Goal: Task Accomplishment & Management: Complete application form

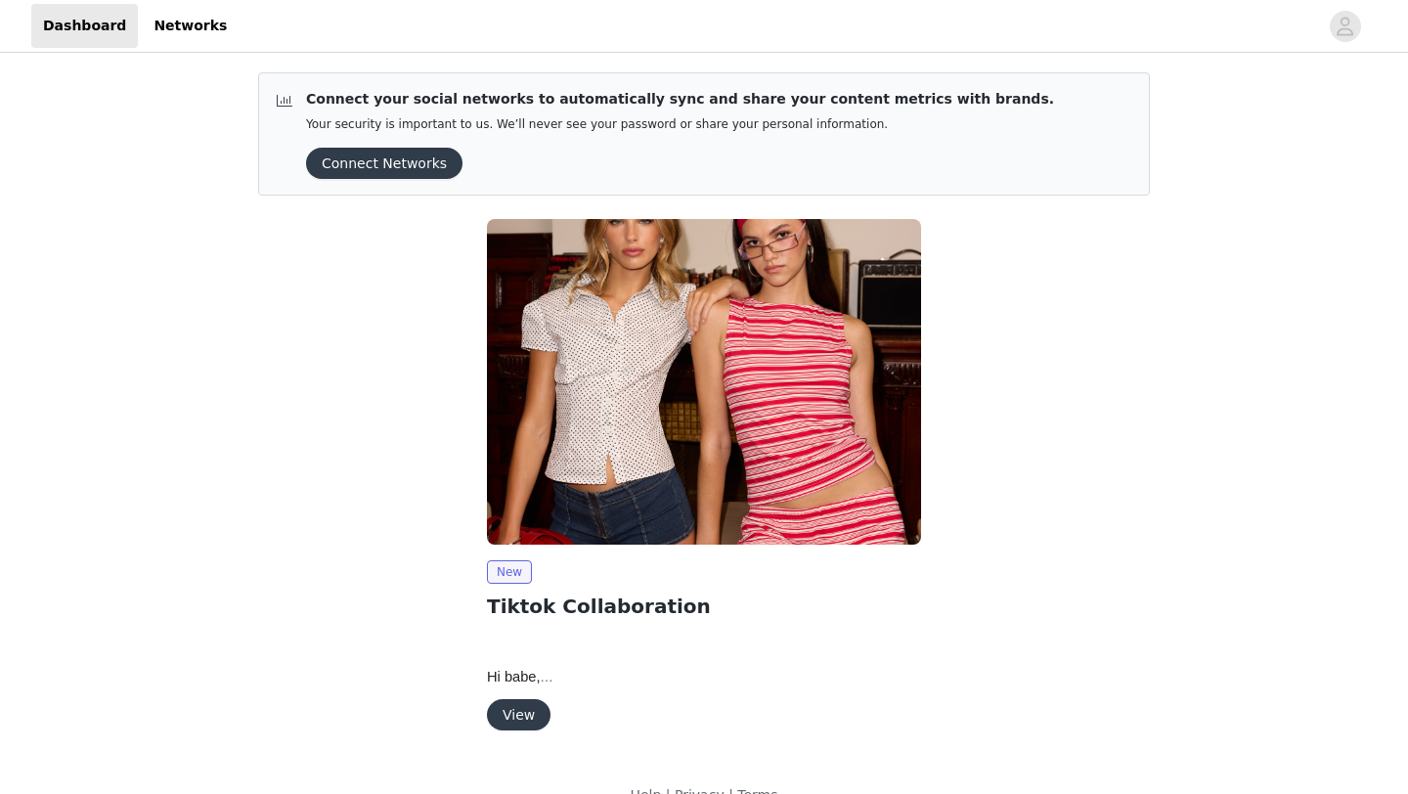
scroll to position [35, 0]
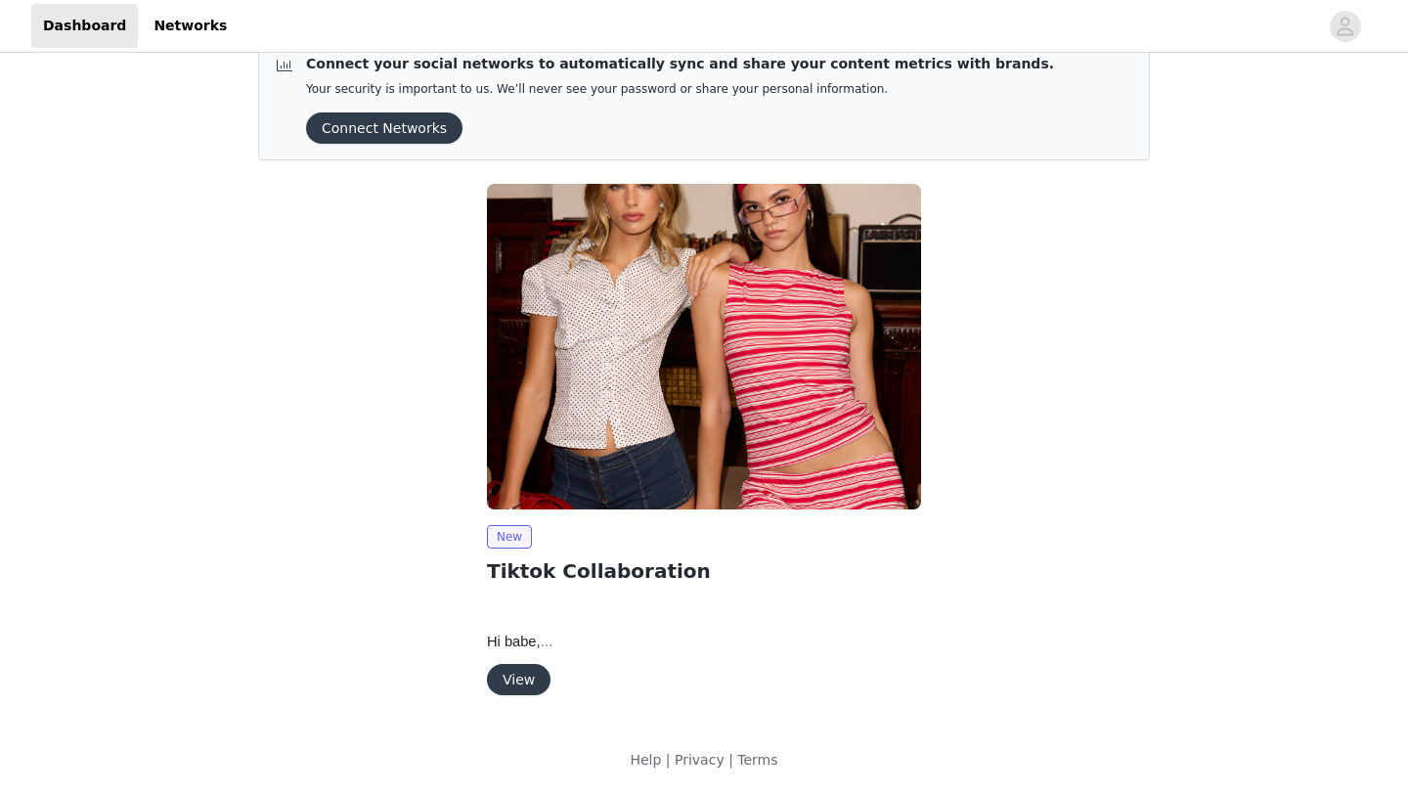
click at [527, 664] on button "View" at bounding box center [519, 679] width 64 height 31
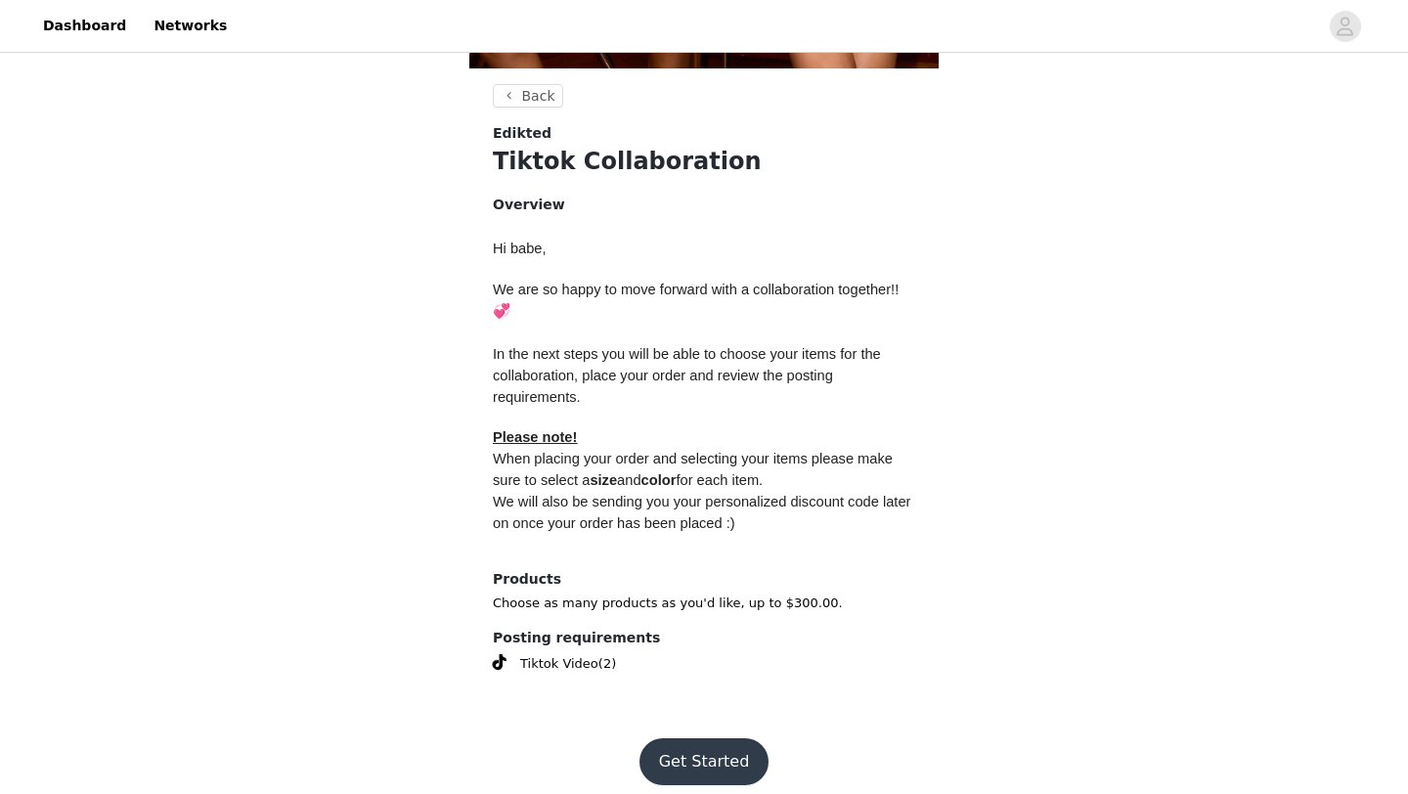
scroll to position [707, 0]
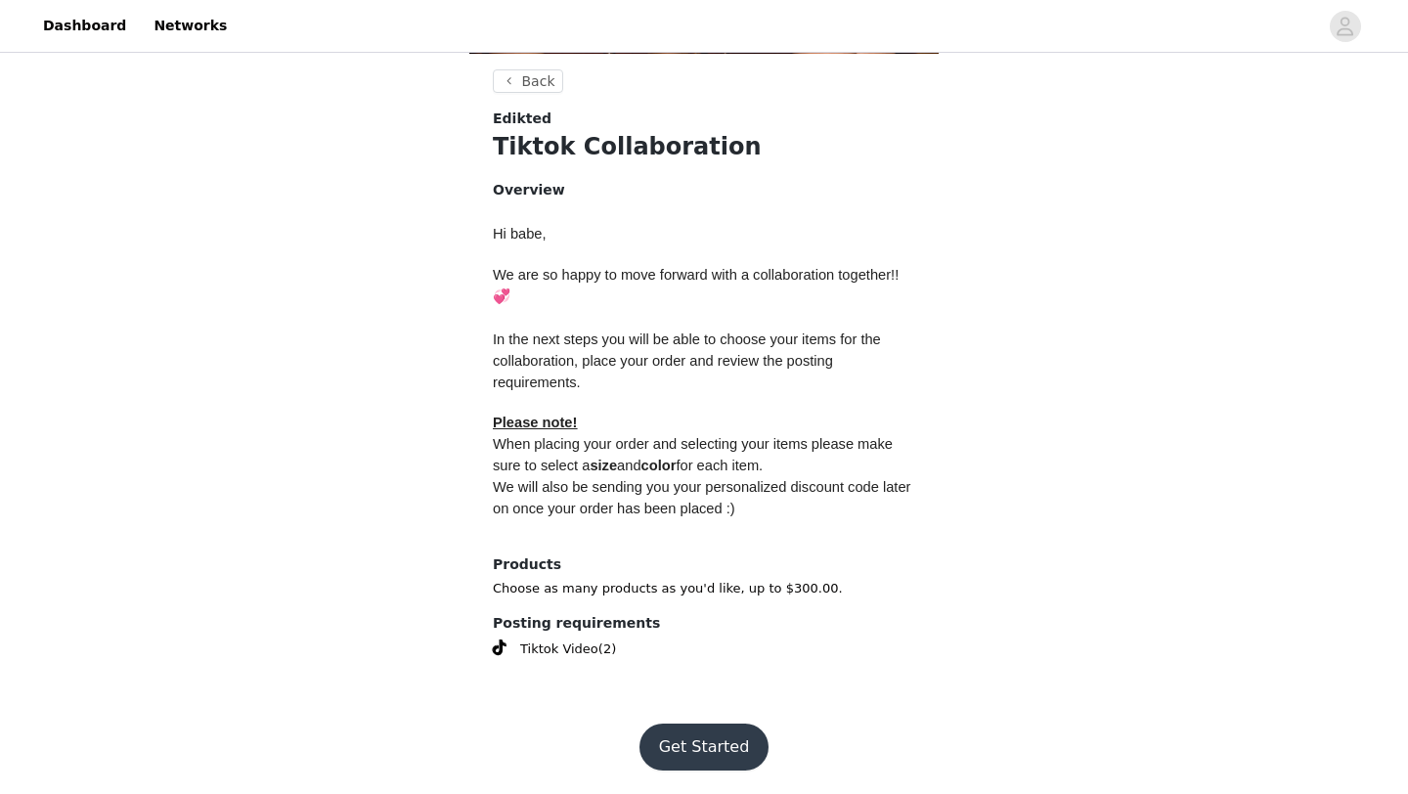
click at [705, 740] on button "Get Started" at bounding box center [704, 746] width 130 height 47
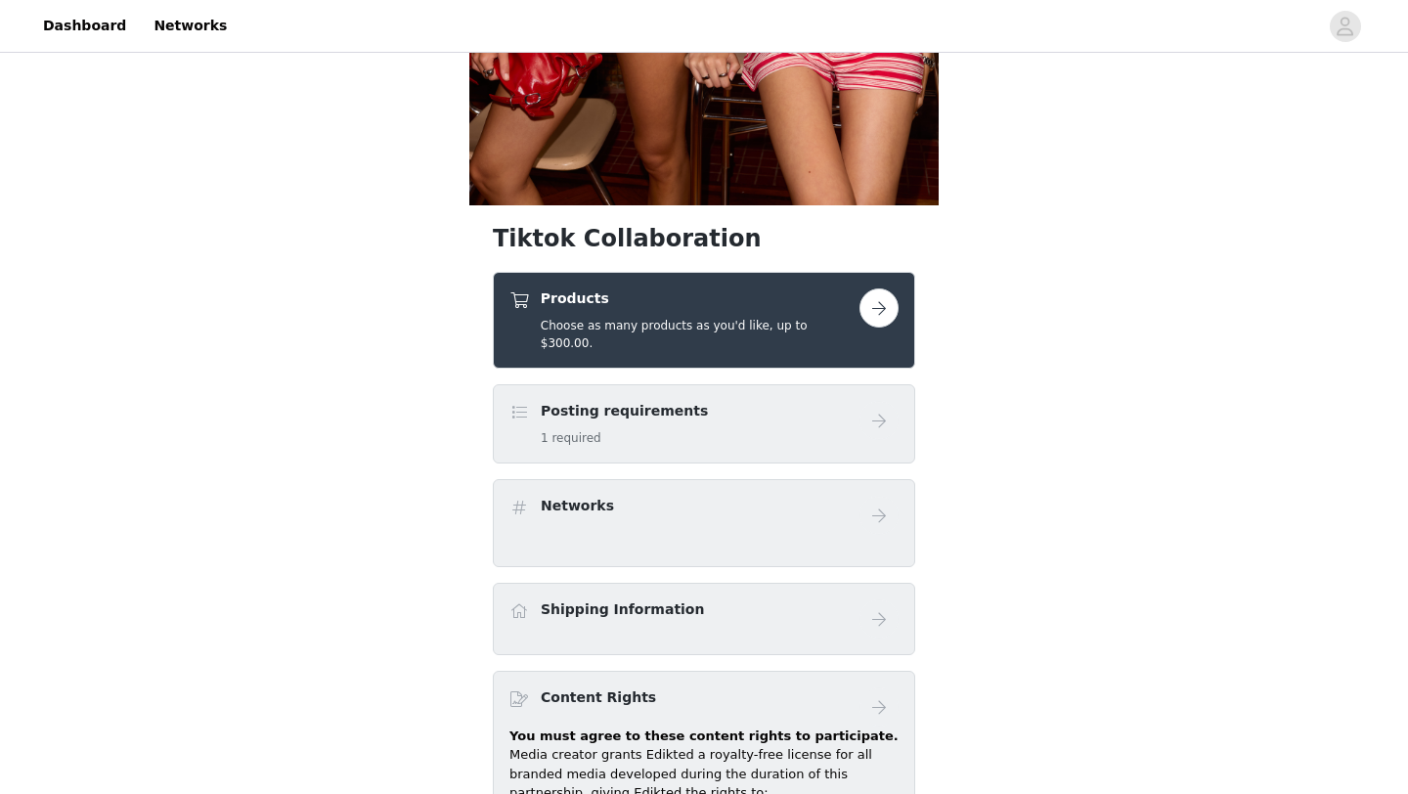
scroll to position [559, 0]
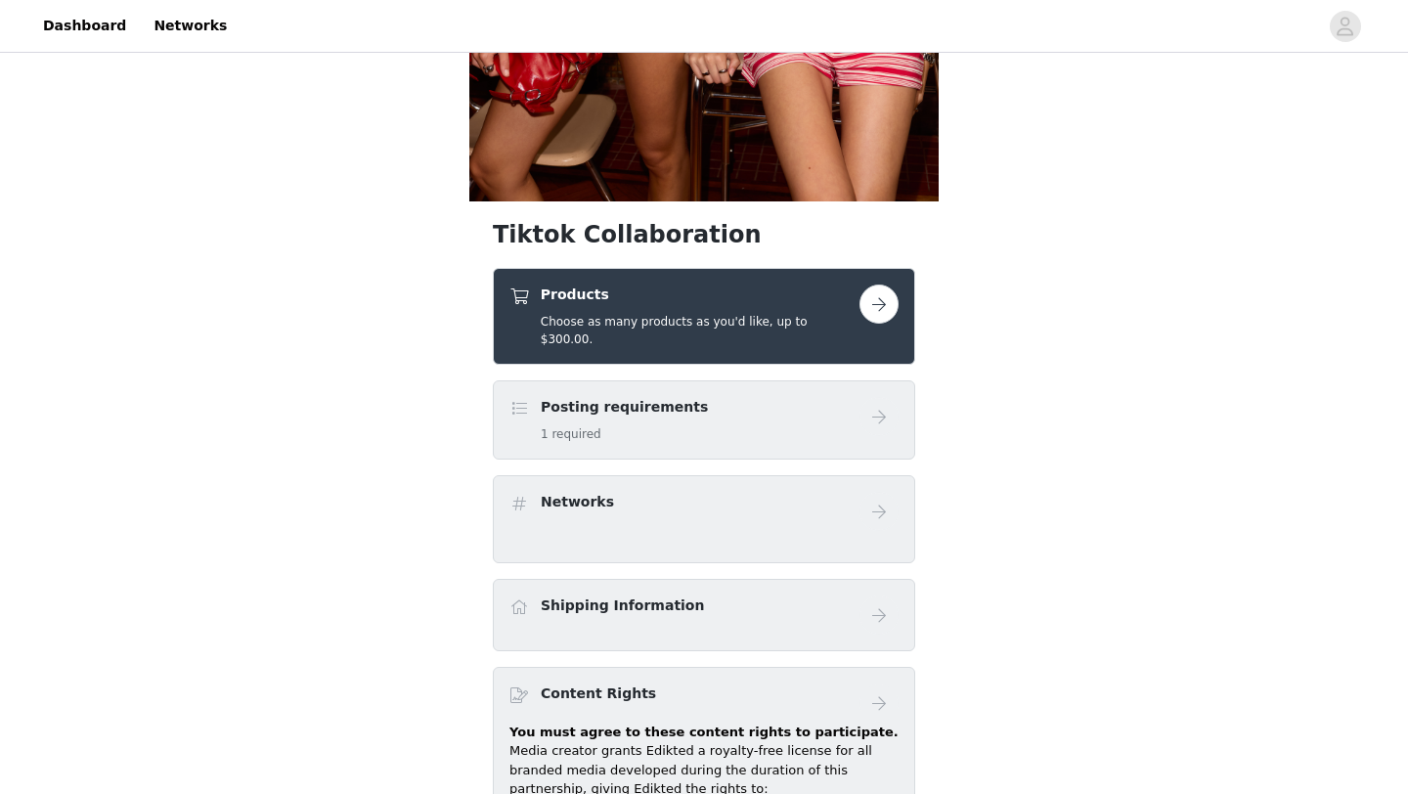
click at [614, 425] on h5 "1 required" at bounding box center [624, 434] width 167 height 18
click at [876, 306] on button "button" at bounding box center [878, 303] width 39 height 39
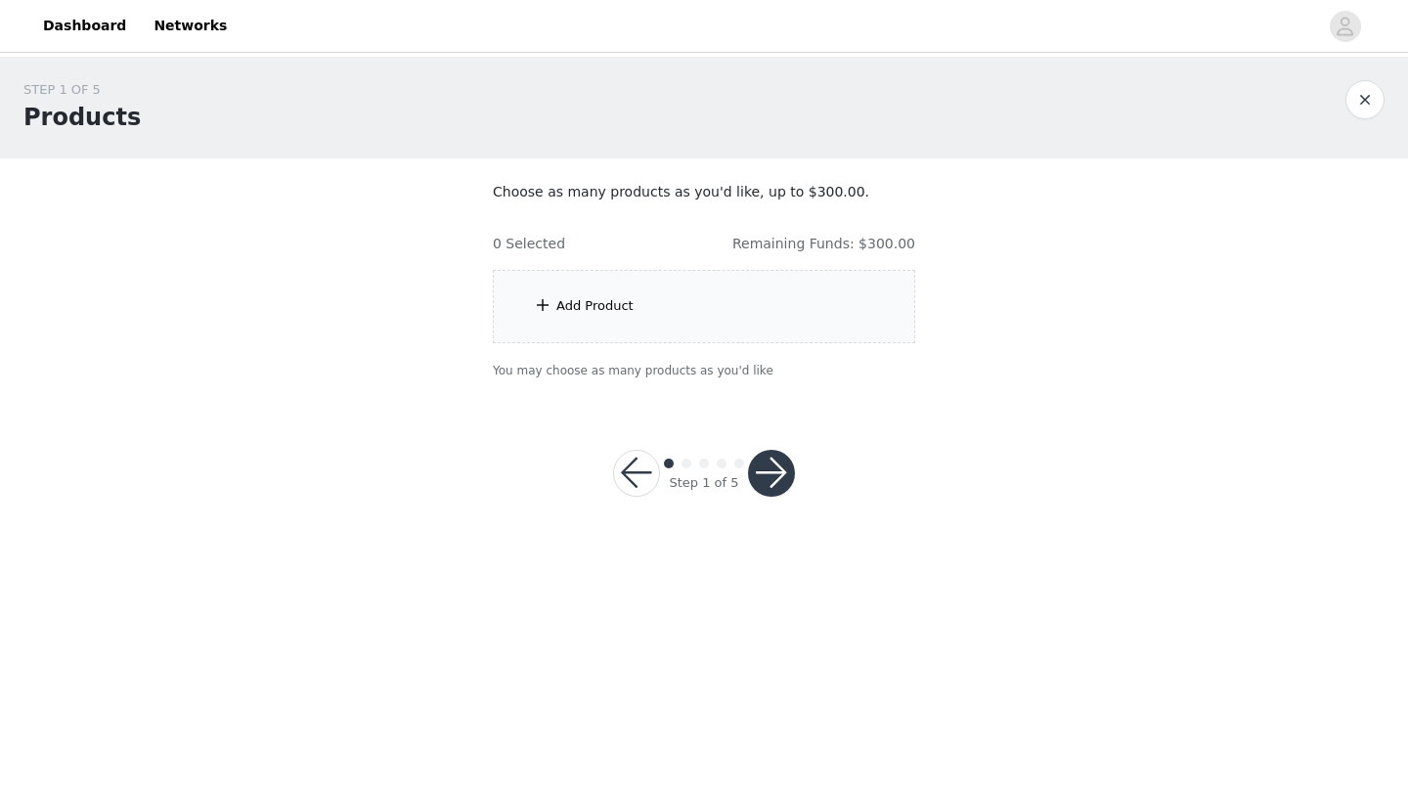
click at [586, 310] on div "Add Product" at bounding box center [594, 306] width 77 height 20
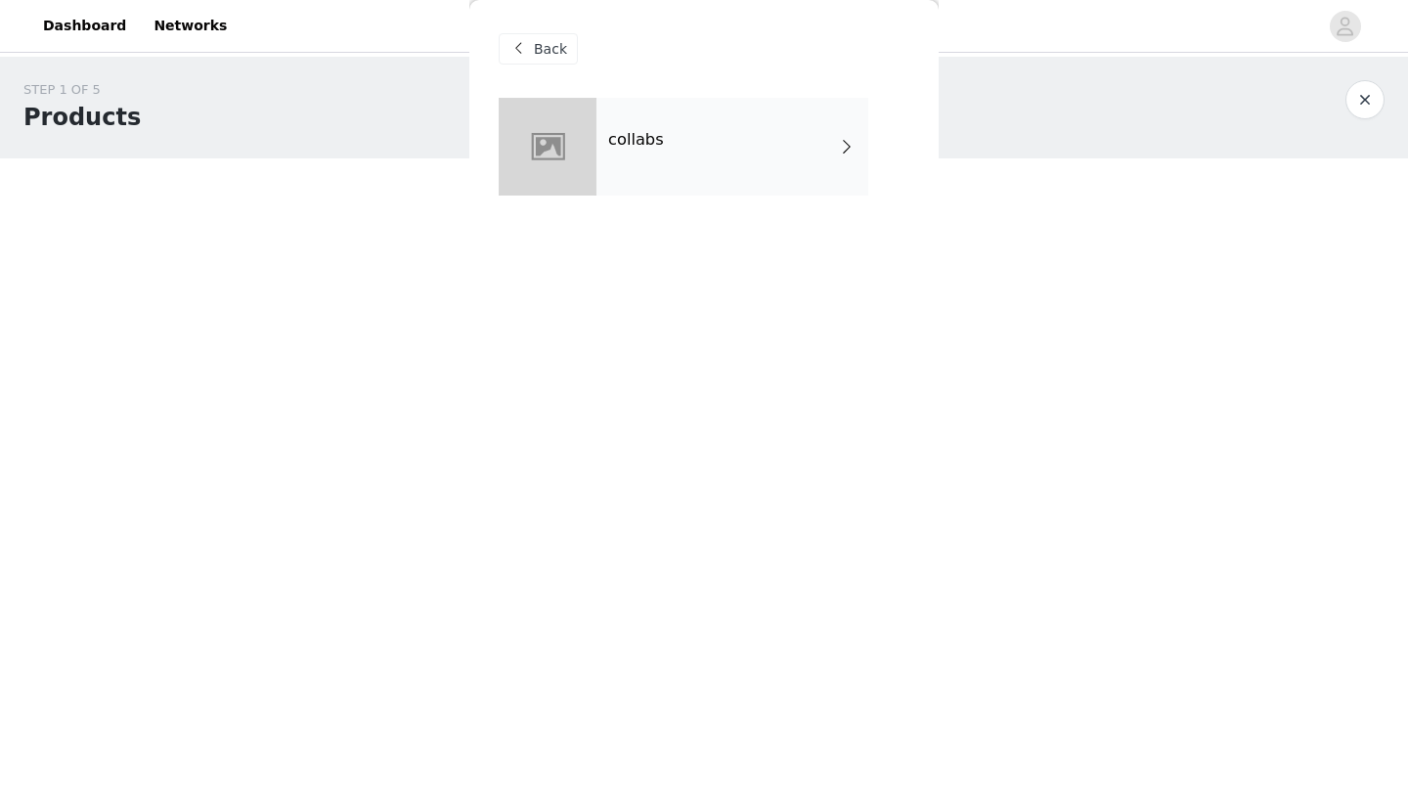
click at [638, 172] on div "collabs" at bounding box center [732, 147] width 272 height 98
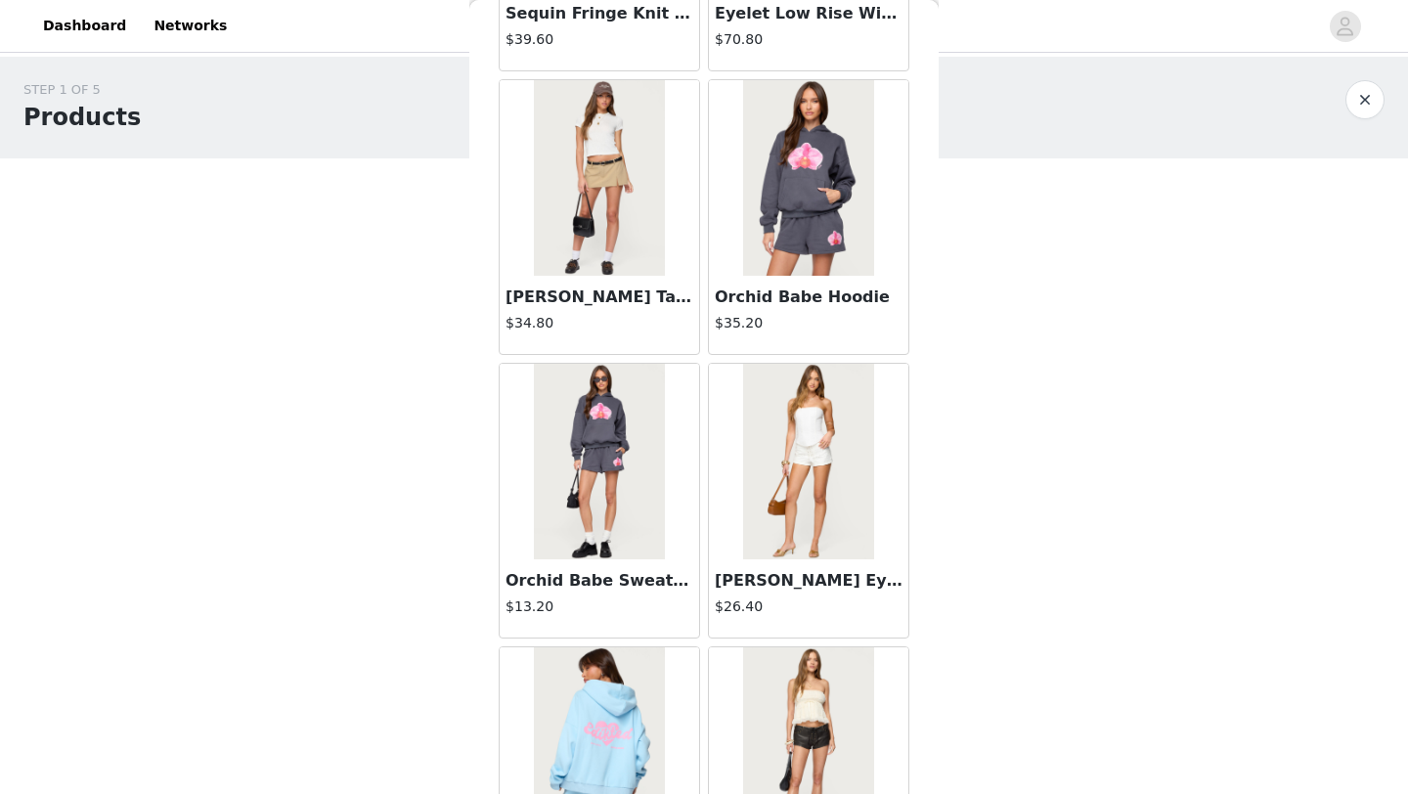
scroll to position [2198, 0]
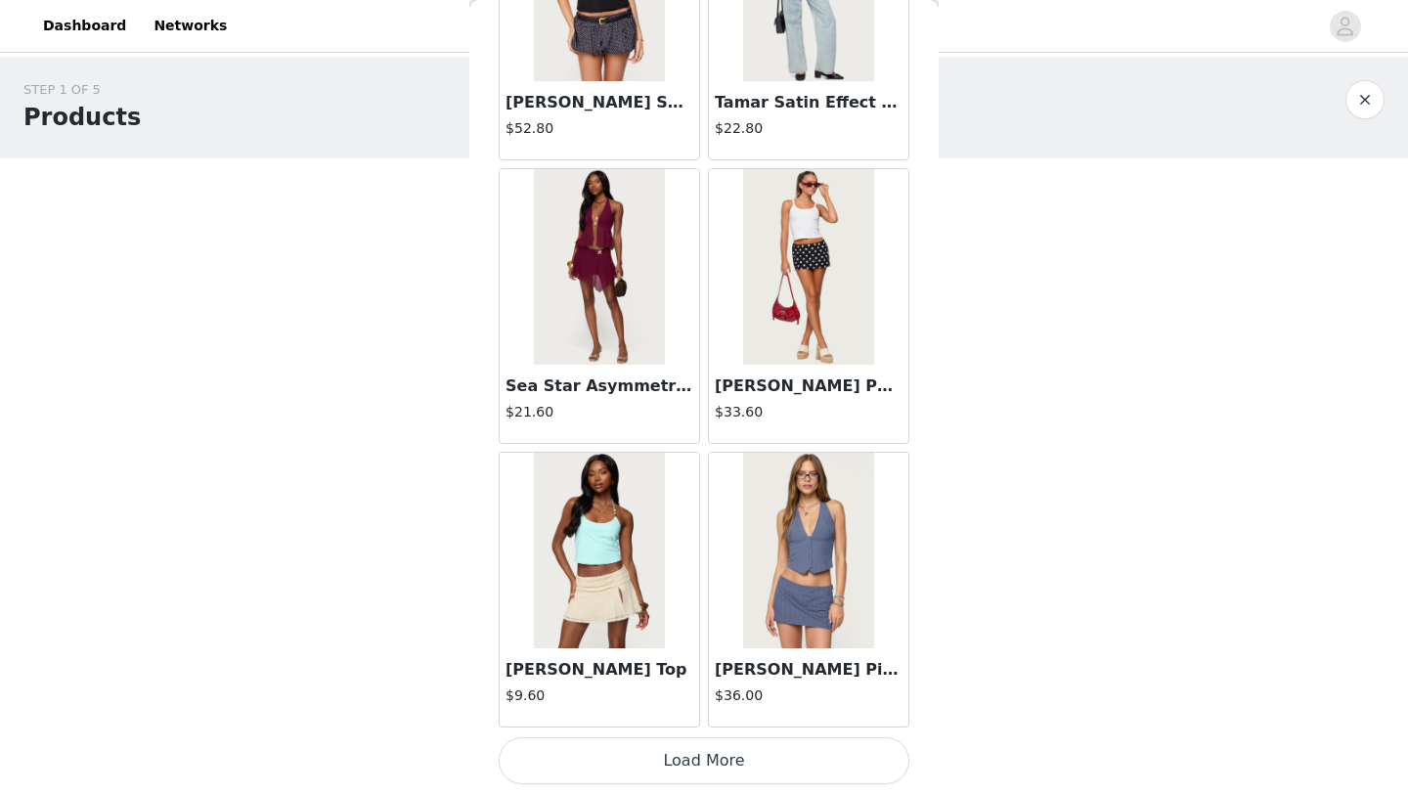
click at [710, 753] on button "Load More" at bounding box center [704, 760] width 411 height 47
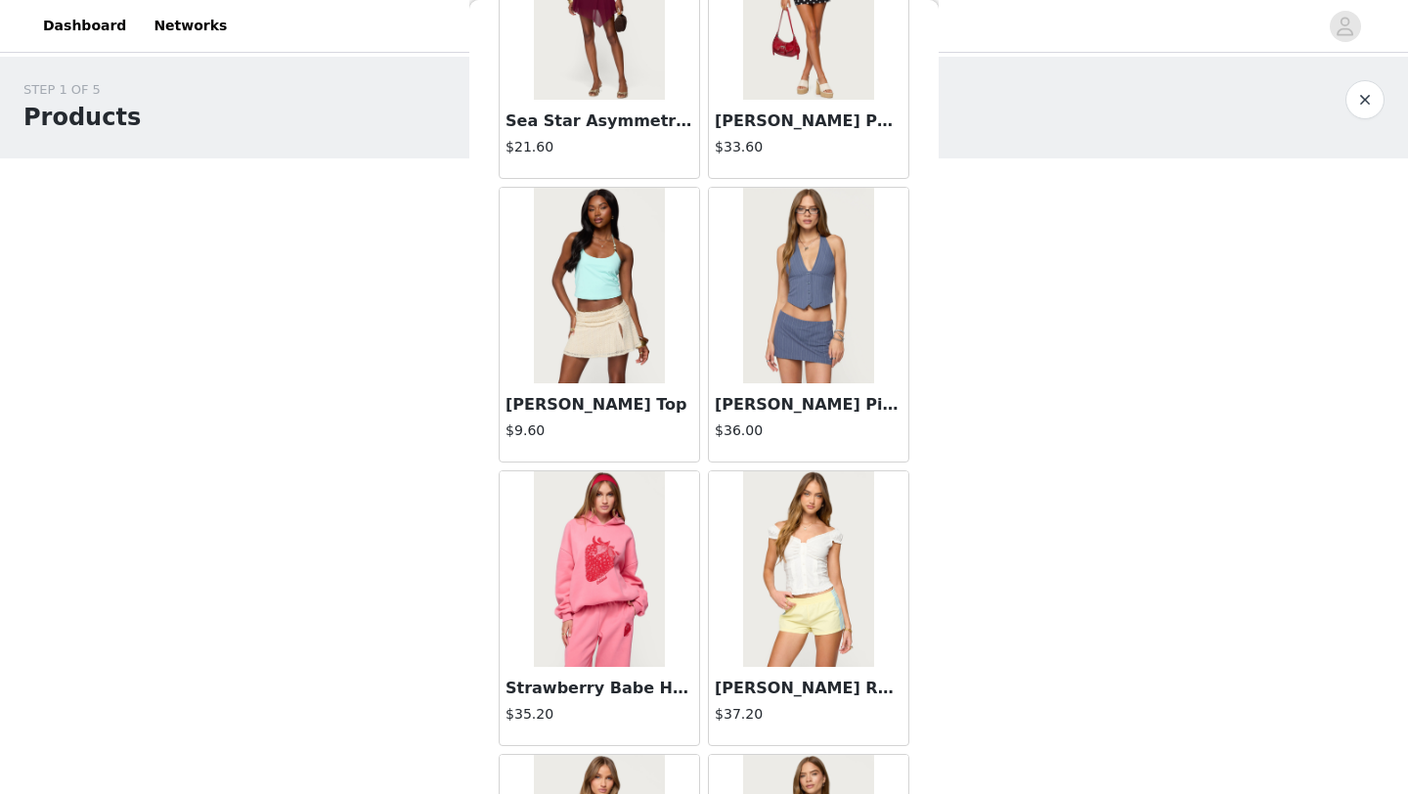
scroll to position [5033, 0]
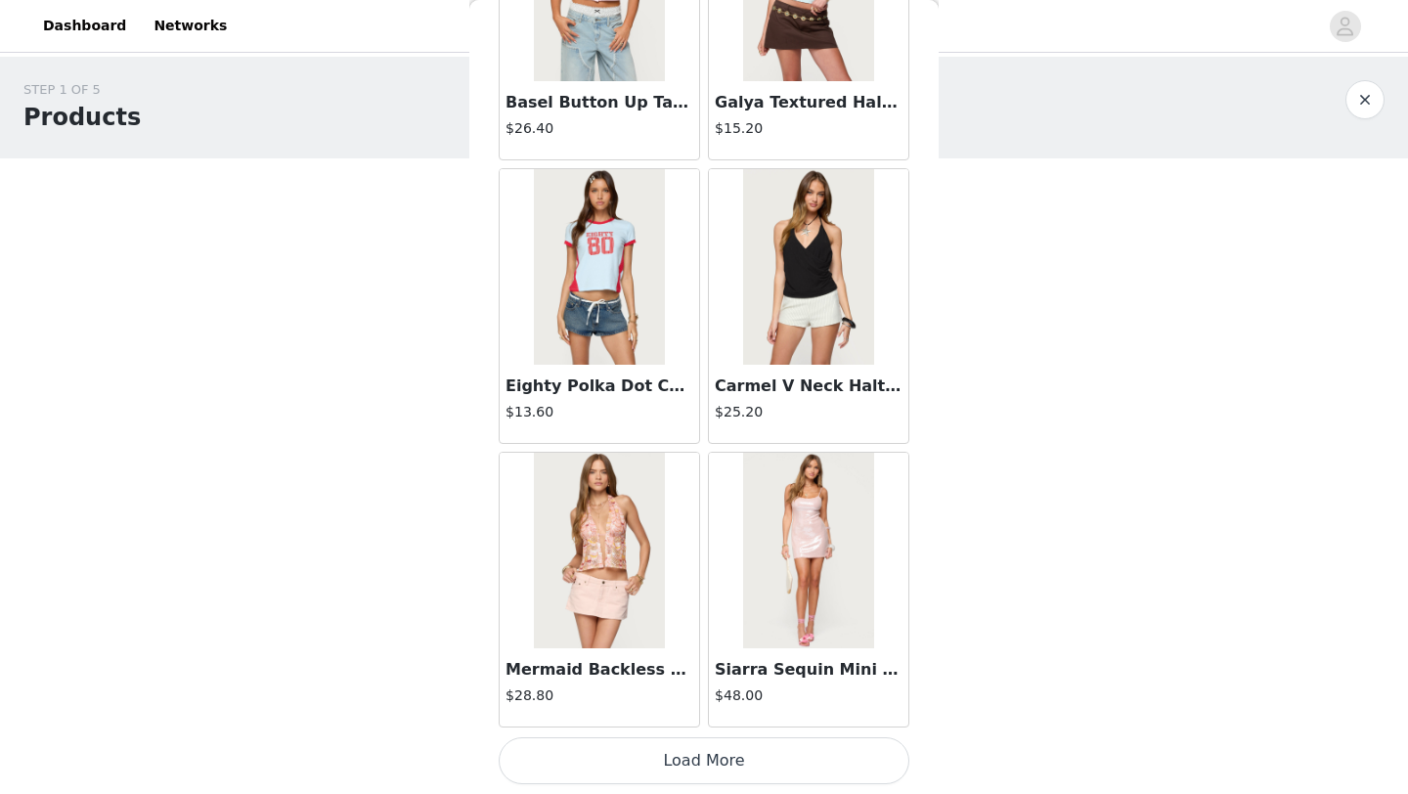
click at [734, 773] on button "Load More" at bounding box center [704, 760] width 411 height 47
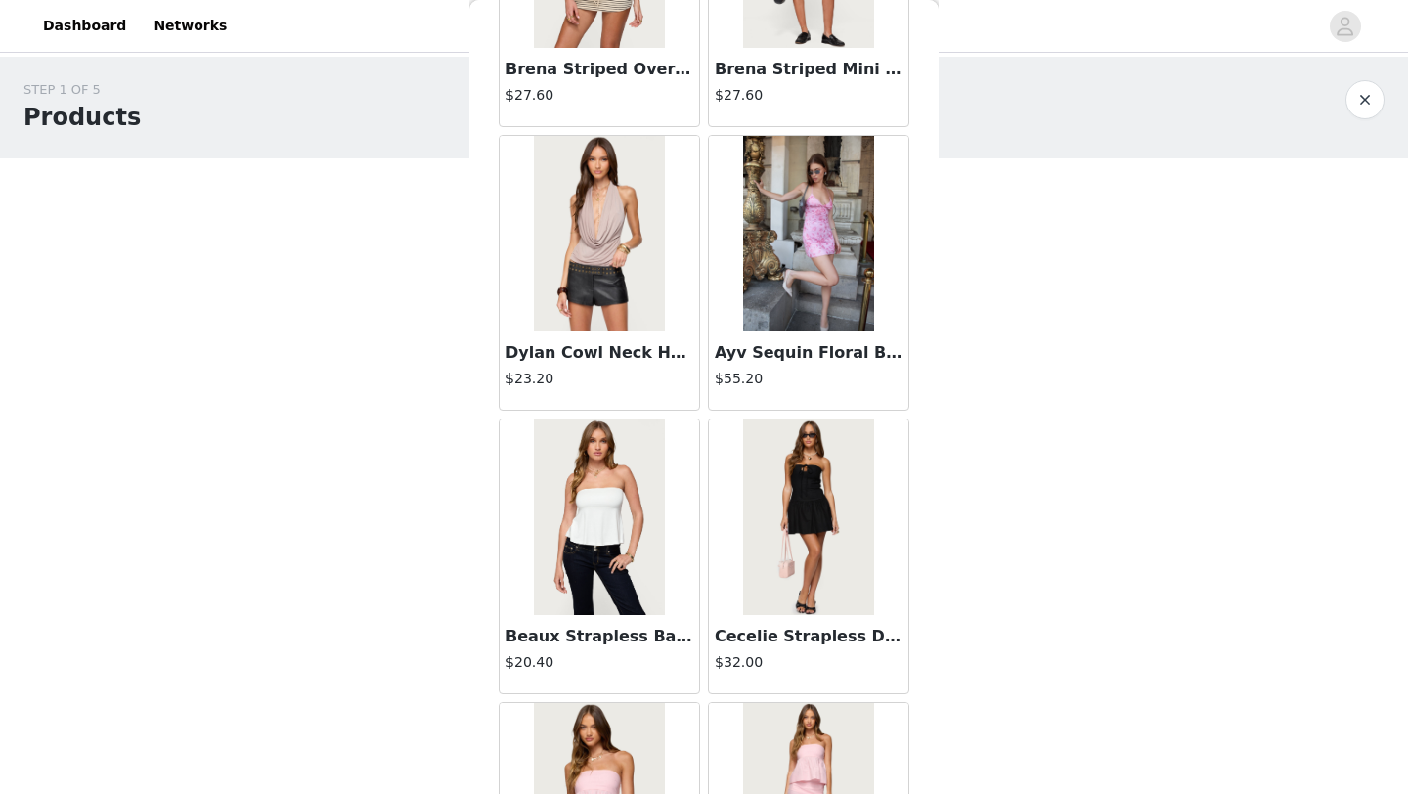
scroll to position [7868, 0]
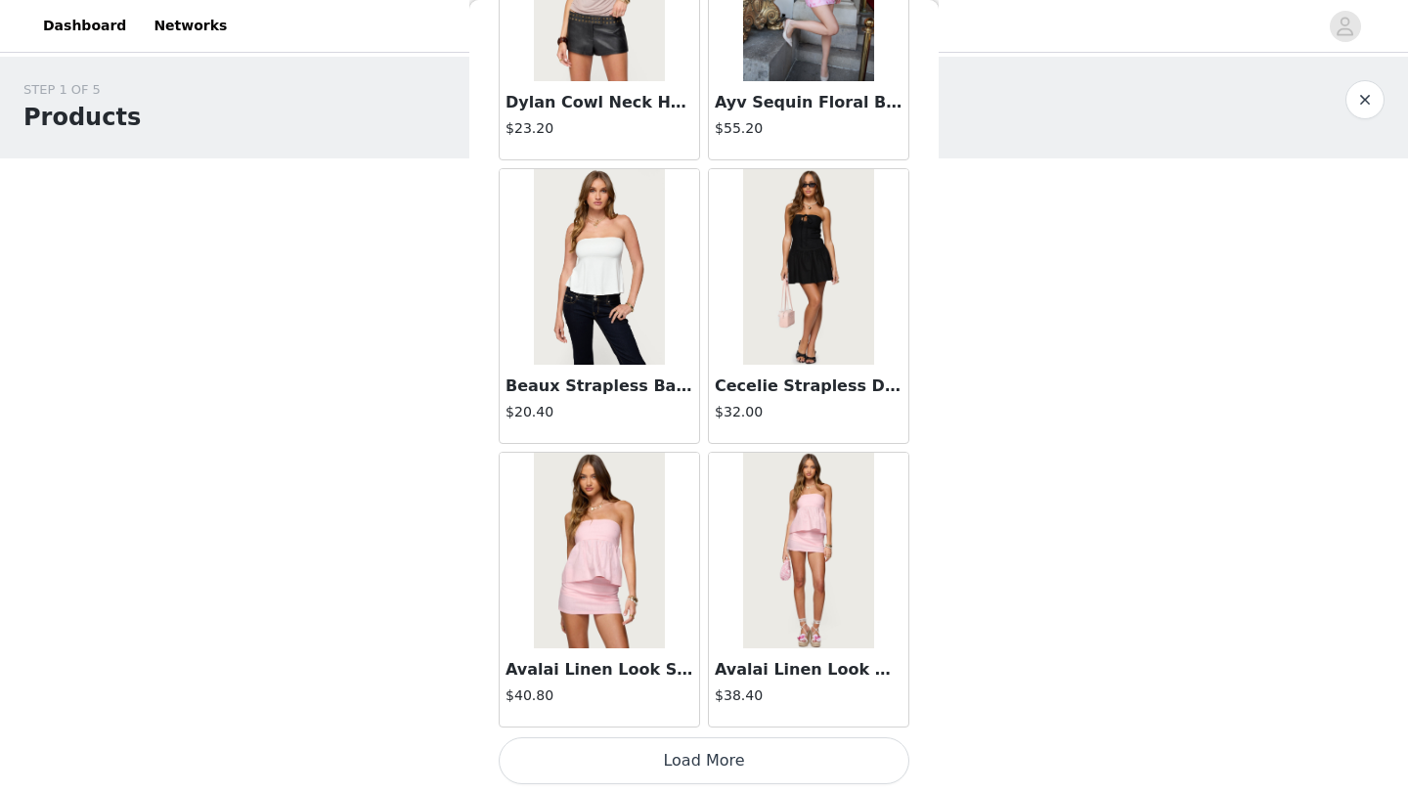
click at [647, 749] on button "Load More" at bounding box center [704, 760] width 411 height 47
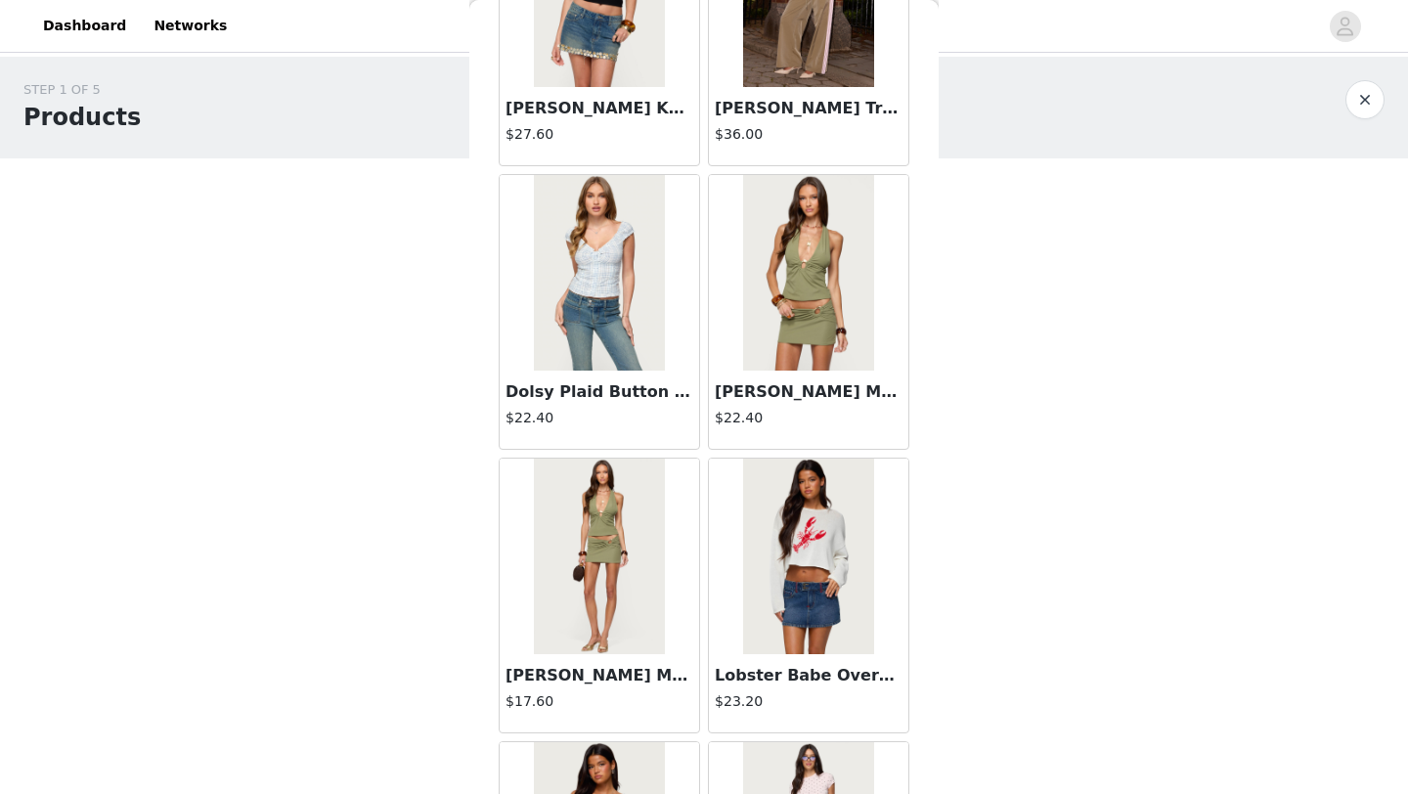
scroll to position [9418, 0]
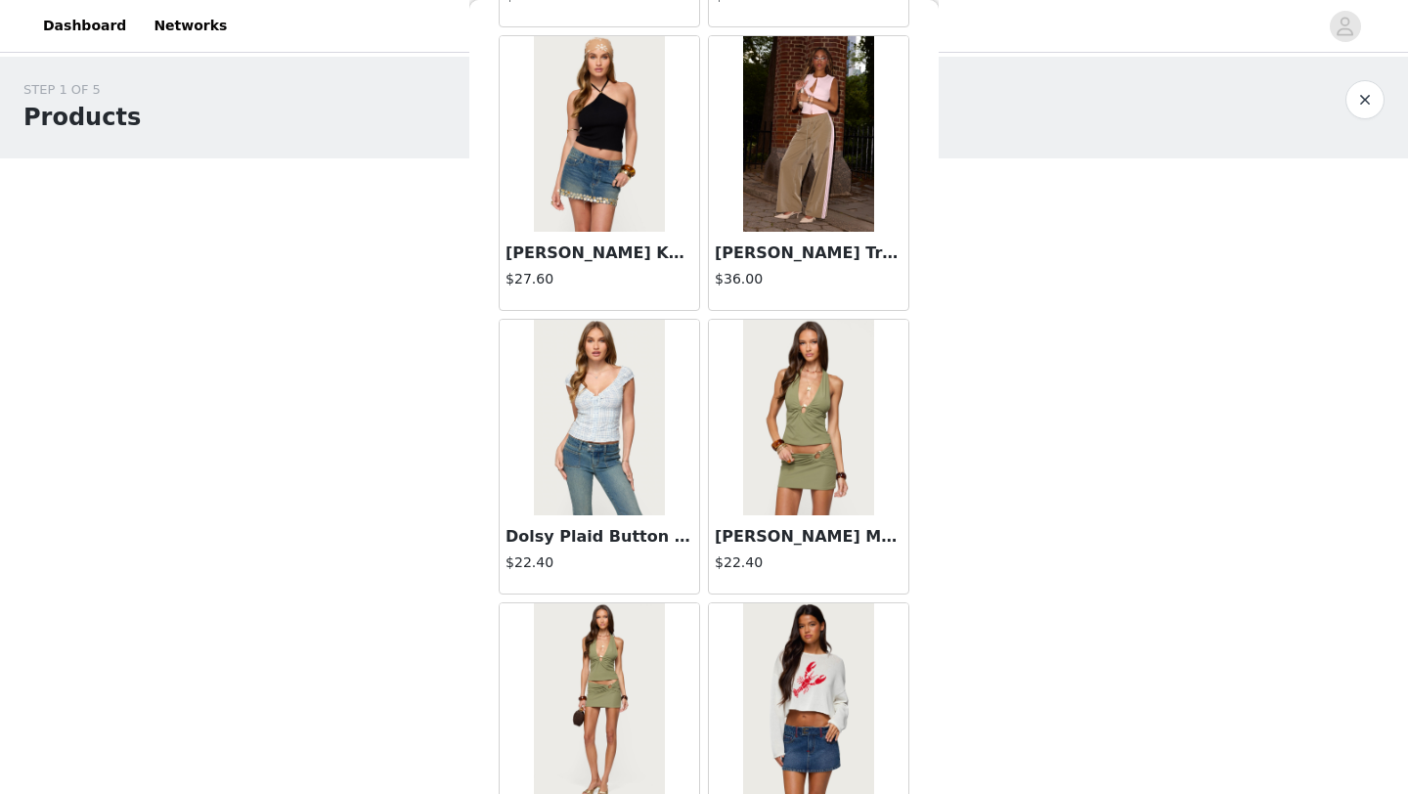
click at [843, 458] on img at bounding box center [808, 418] width 130 height 196
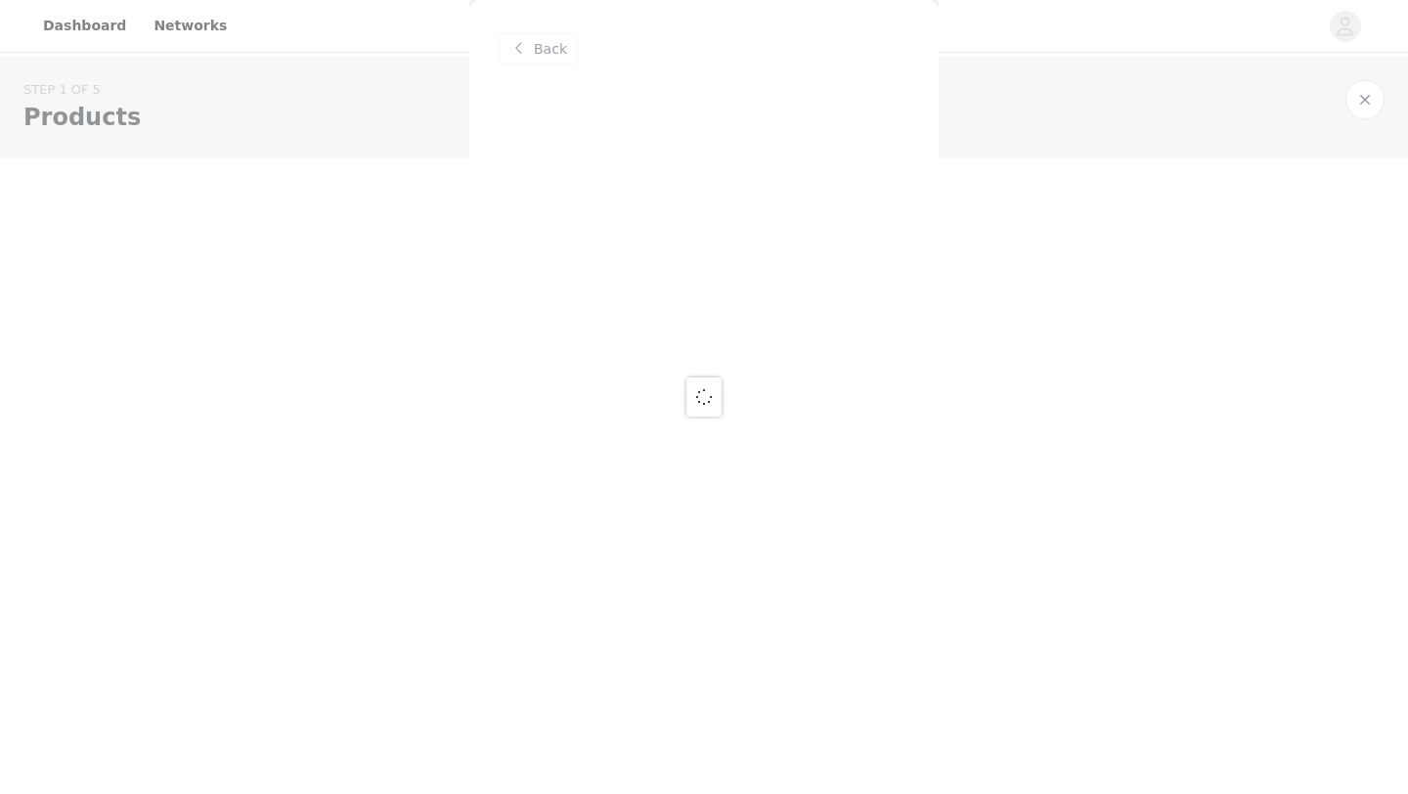
scroll to position [0, 0]
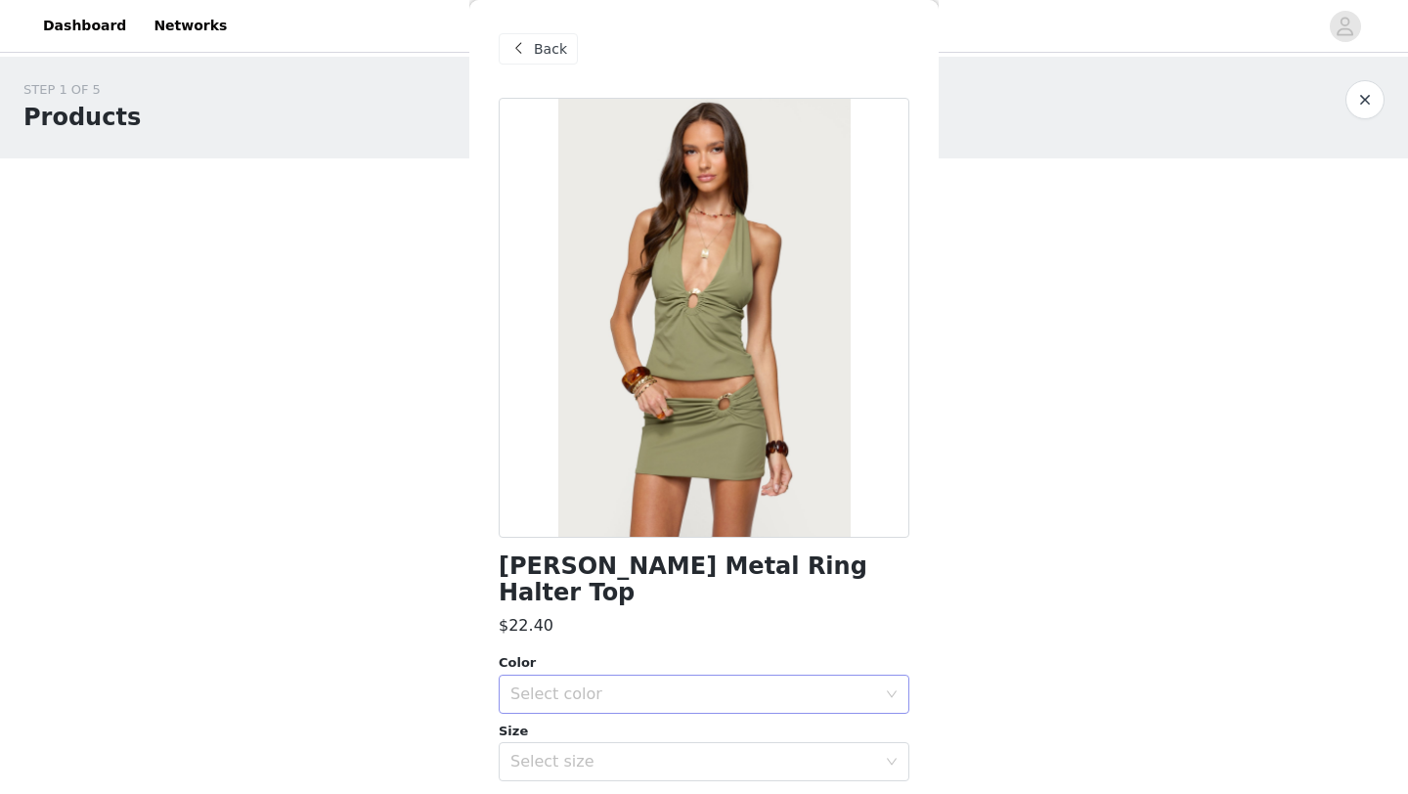
click at [590, 684] on div "Select color" at bounding box center [693, 694] width 366 height 20
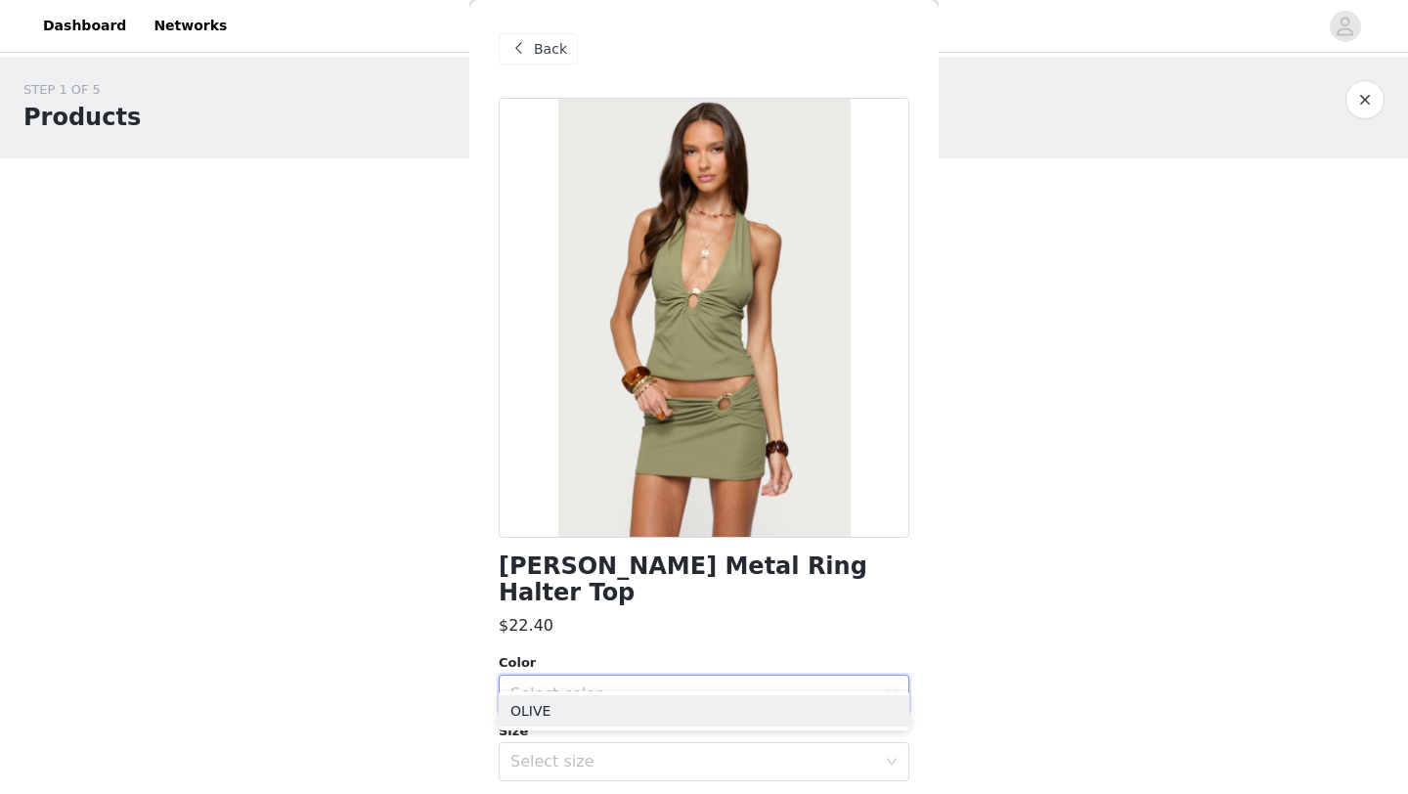
click at [562, 52] on span "Back" at bounding box center [550, 49] width 33 height 21
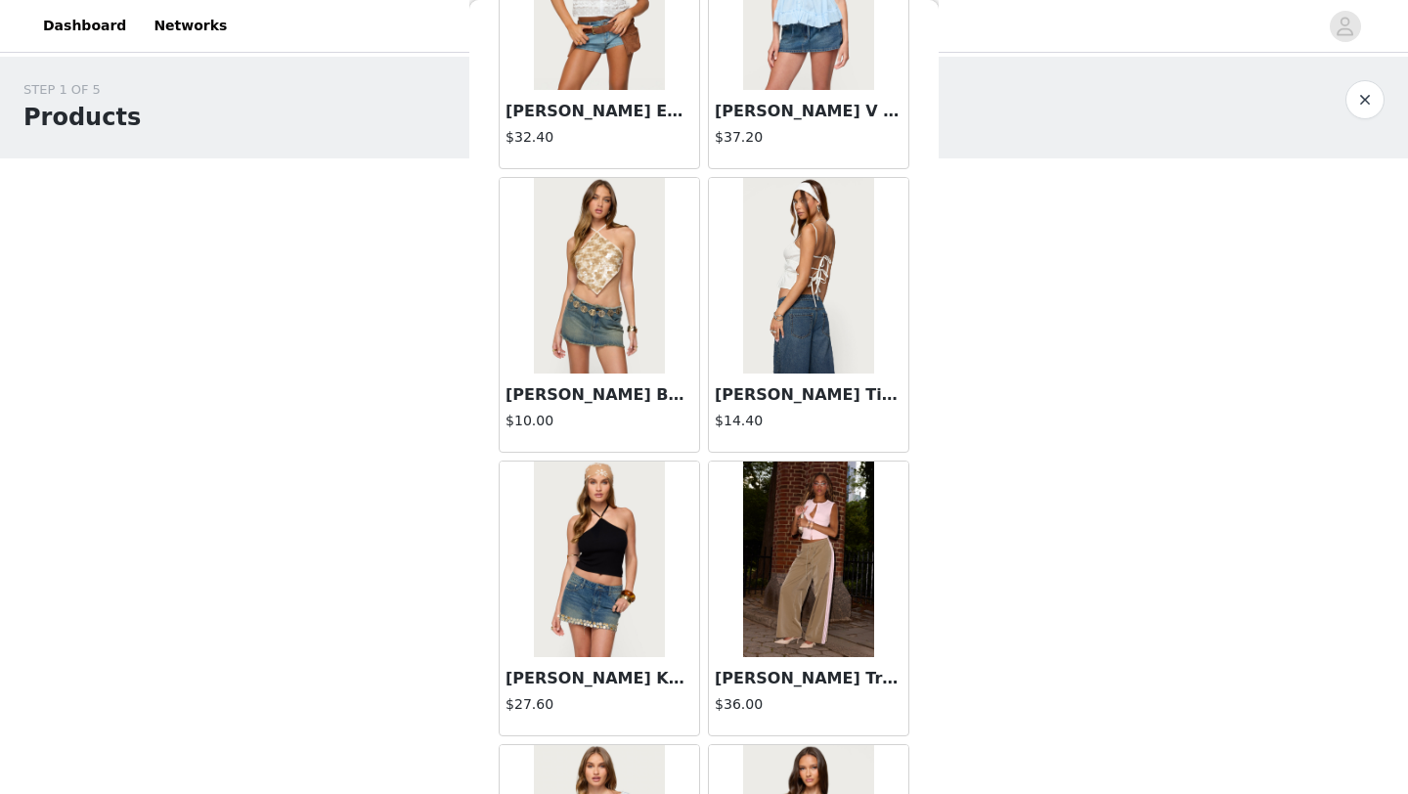
scroll to position [10703, 0]
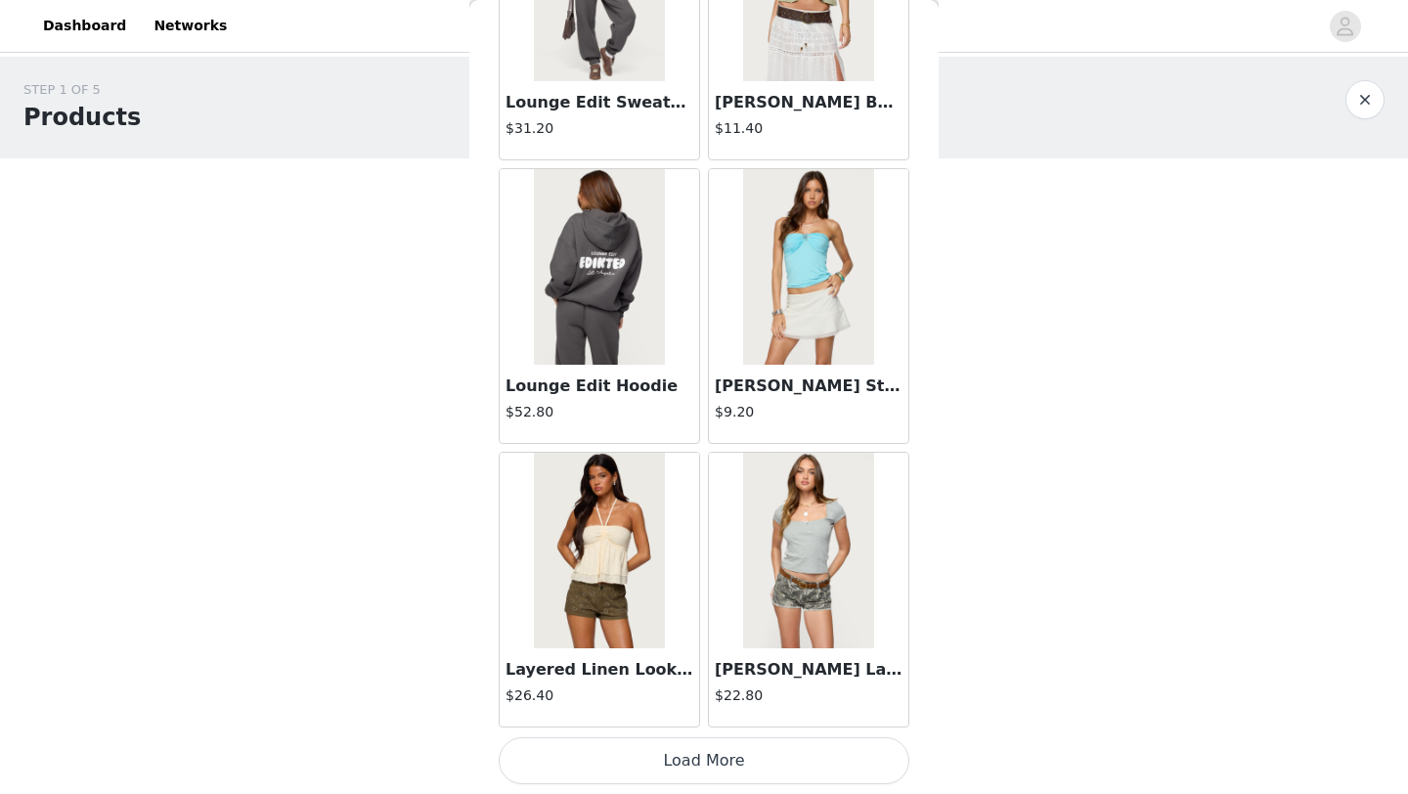
click at [714, 763] on button "Load More" at bounding box center [704, 760] width 411 height 47
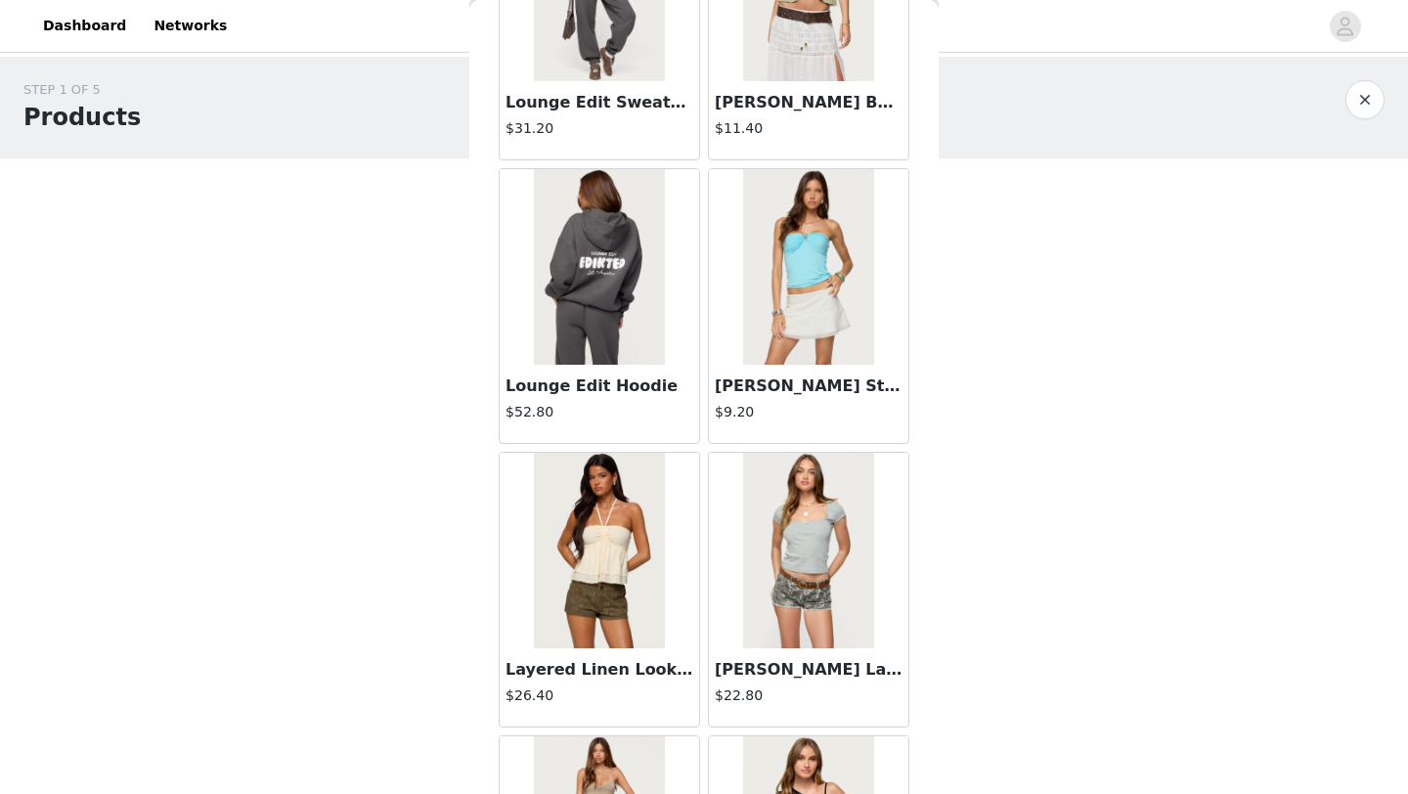
scroll to position [13537, 0]
